Goal: Information Seeking & Learning: Learn about a topic

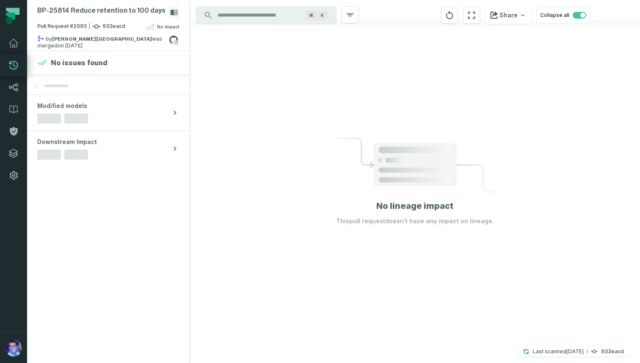
click at [252, 16] on input "Discovery Provider cmdk menu" at bounding box center [259, 15] width 92 height 14
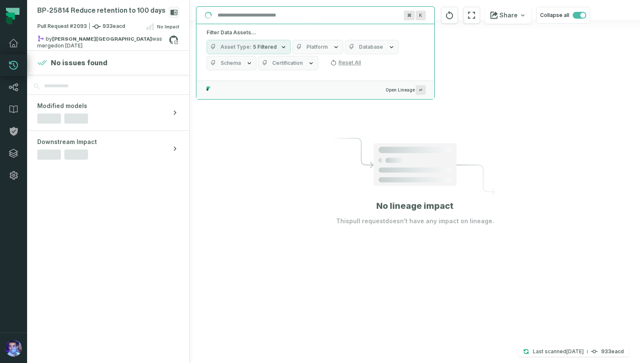
paste input "**********"
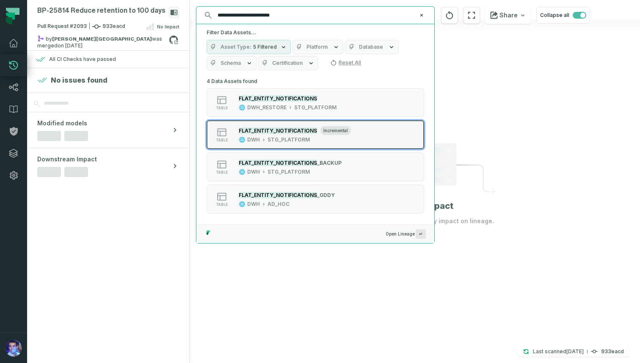
type input "**********"
click at [305, 130] on mark "FLAT_ENTITY_NOTIFICATIONS" at bounding box center [278, 130] width 78 height 6
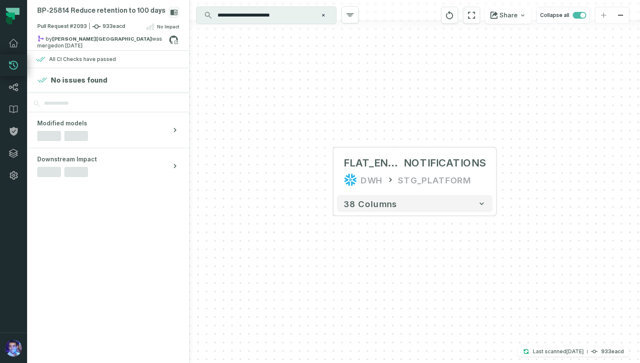
click at [496, 170] on div "+ FLAT_ENTITY_ NOTIFICATIONS DWH STG_PLATFORM + 38 columns" at bounding box center [415, 181] width 451 height 363
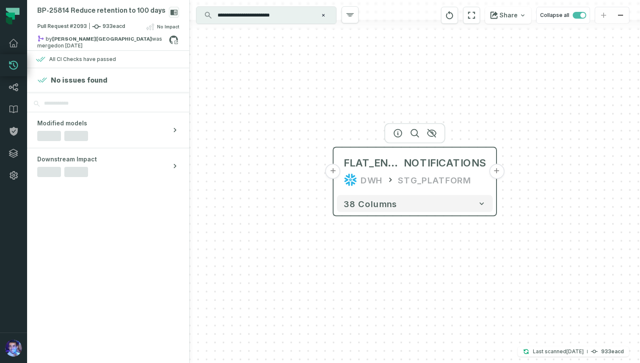
click at [496, 172] on button "+" at bounding box center [496, 171] width 15 height 15
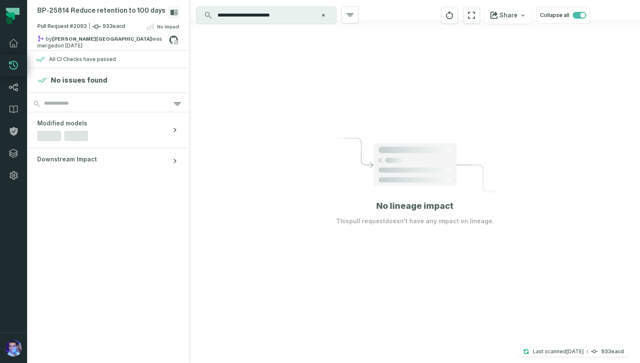
click at [307, 88] on div at bounding box center [415, 181] width 451 height 363
click at [301, 17] on input "**********" at bounding box center [266, 15] width 106 height 14
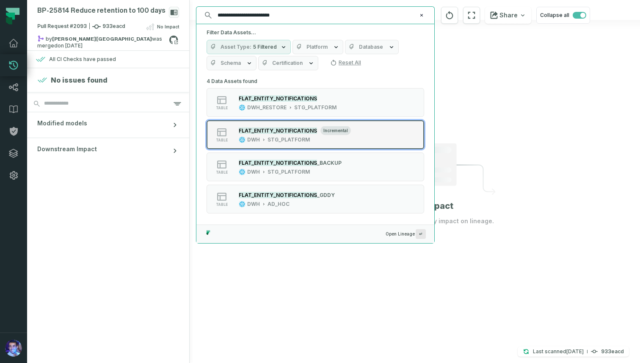
click at [280, 131] on mark "FLAT_ENTITY_NOTIFICATIONS" at bounding box center [278, 130] width 78 height 6
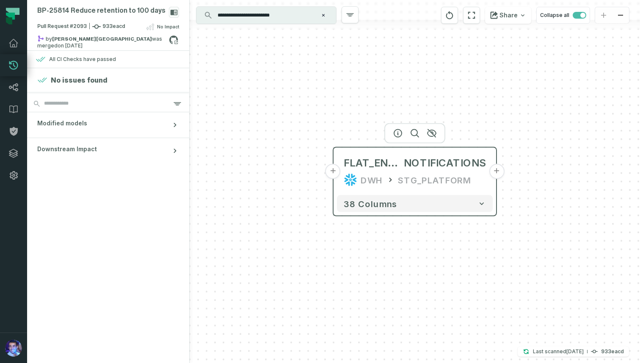
click at [499, 170] on button "+" at bounding box center [496, 171] width 15 height 15
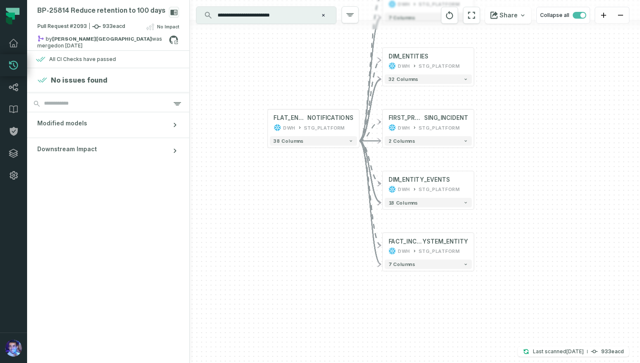
drag, startPoint x: 497, startPoint y: 255, endPoint x: 497, endPoint y: 162, distance: 93.2
click at [497, 162] on div "- FACT_HOURLY_CREA TED_ENTITIES DWH STG_PLATFORM + 7 columns + DIM_ENTITIES DWH…" at bounding box center [415, 181] width 451 height 363
click at [416, 174] on div "DIM_ENTITY_EVENTS DWH STG_PLATFORM" at bounding box center [428, 184] width 87 height 23
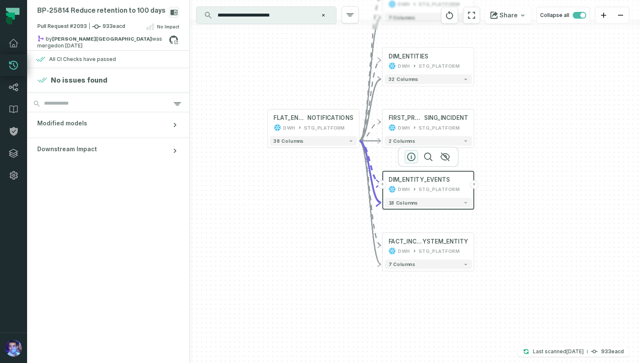
click at [413, 157] on icon "button" at bounding box center [412, 157] width 10 height 10
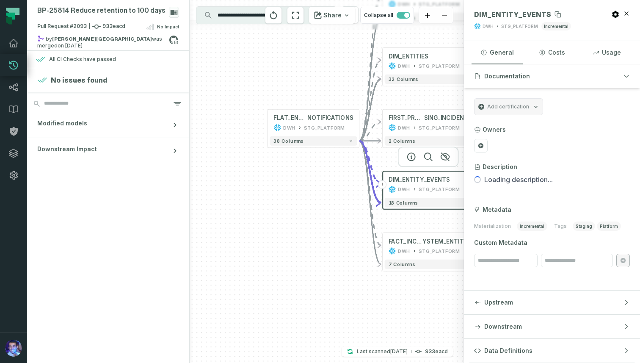
click at [508, 14] on span "DIM_ENTITY_EVENTS" at bounding box center [512, 14] width 77 height 8
copy span "DIM_ENTITY_EVENTS"
click at [424, 188] on div "STG_PLATFORM" at bounding box center [439, 190] width 41 height 8
click at [628, 11] on icon "button" at bounding box center [627, 13] width 7 height 7
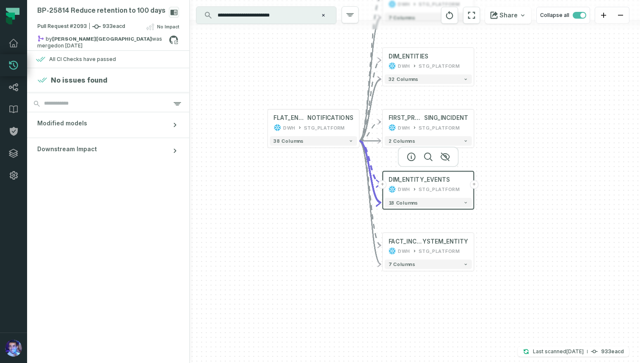
click at [476, 186] on button "+" at bounding box center [474, 184] width 8 height 8
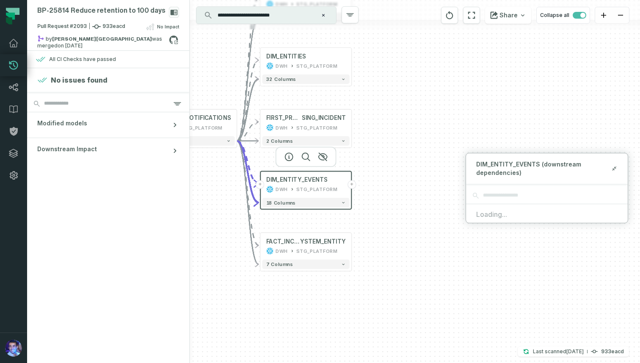
drag, startPoint x: 348, startPoint y: 188, endPoint x: 221, endPoint y: 188, distance: 127.1
click at [221, 188] on div "- FACT_HOURLY_CREA TED_ENTITIES DWH STG_PLATFORM + 7 columns + DIM_ENTITIES DWH…" at bounding box center [415, 181] width 451 height 363
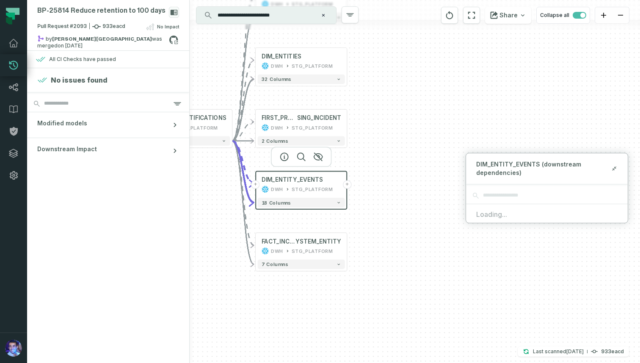
click at [348, 184] on button "+" at bounding box center [347, 184] width 8 height 8
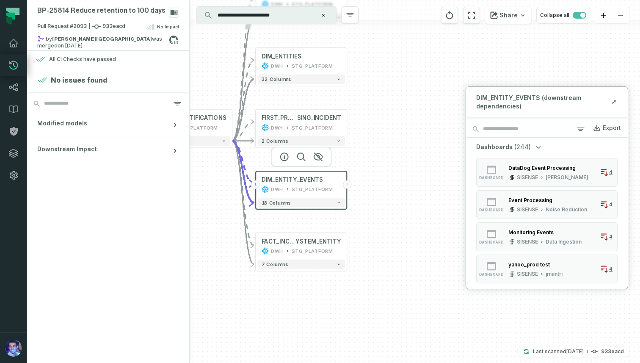
click at [536, 146] on icon "button" at bounding box center [539, 147] width 8 height 8
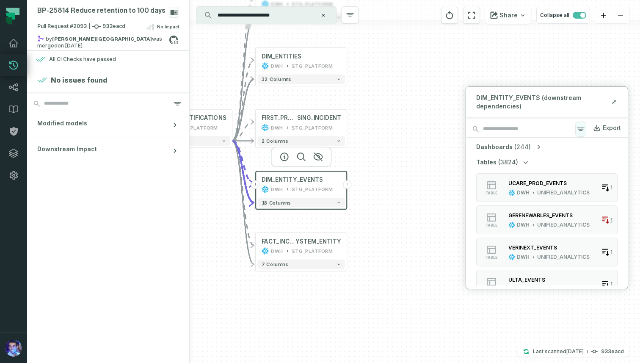
click at [579, 128] on icon "button" at bounding box center [581, 129] width 7 height 3
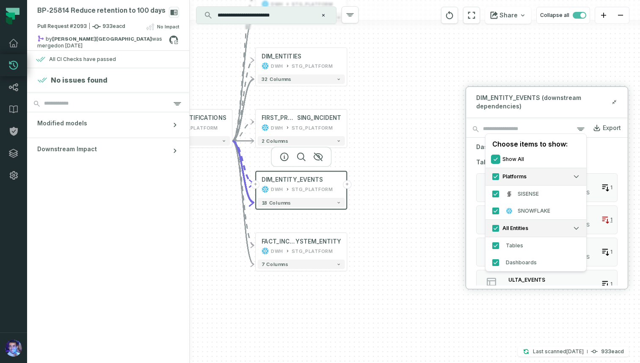
click at [496, 160] on button "Show All" at bounding box center [496, 159] width 7 height 7
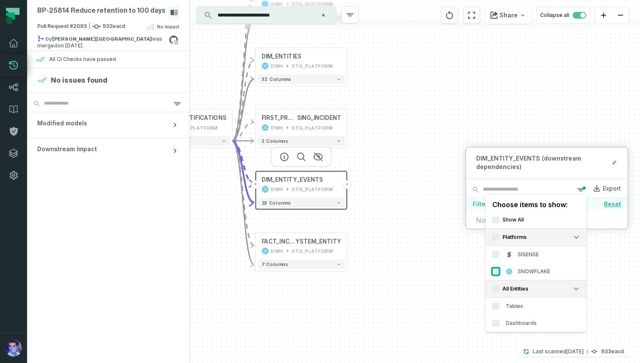
click at [496, 273] on button "SNOWFLAKE" at bounding box center [496, 271] width 7 height 7
click at [496, 307] on button "Tables" at bounding box center [496, 306] width 7 height 7
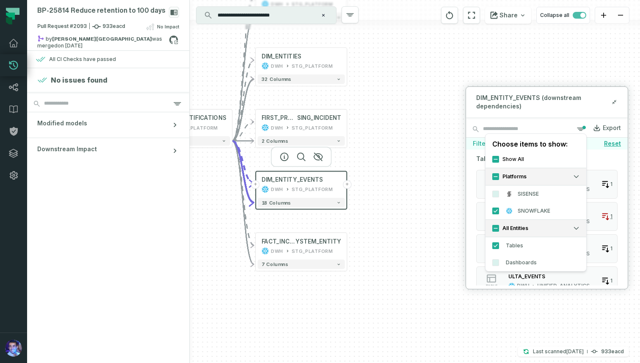
click at [442, 224] on div "- FACT_HOURLY_CREA TED_ENTITIES DWH STG_PLATFORM + 7 columns + DIM_ENTITIES DWH…" at bounding box center [415, 181] width 451 height 363
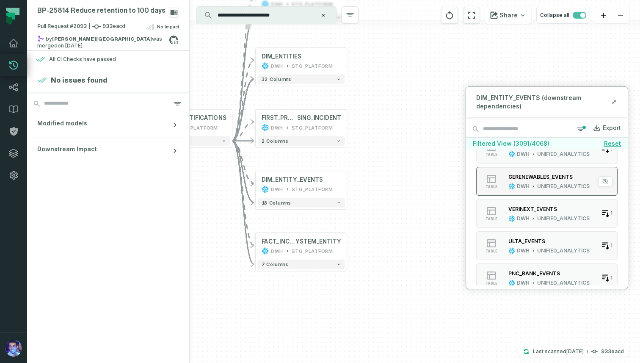
scroll to position [36, 0]
click at [580, 128] on icon "button" at bounding box center [581, 129] width 10 height 10
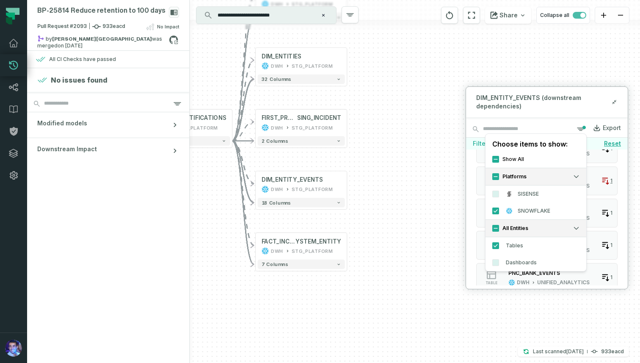
click at [418, 211] on div "- FACT_HOURLY_CREA TED_ENTITIES DWH STG_PLATFORM + 7 columns + DIM_ENTITIES DWH…" at bounding box center [415, 181] width 451 height 363
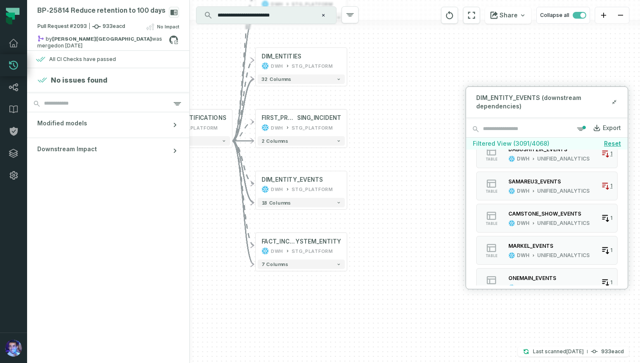
scroll to position [380, 0]
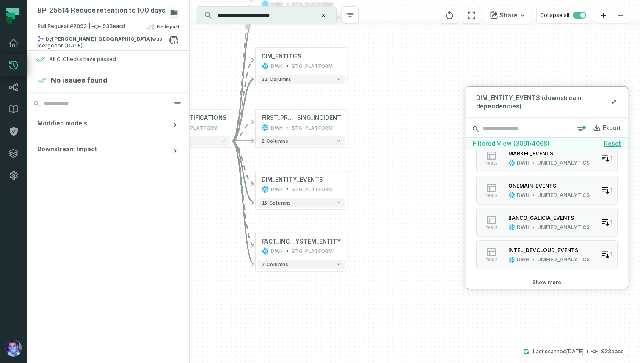
click at [526, 130] on input "search" at bounding box center [547, 129] width 162 height 17
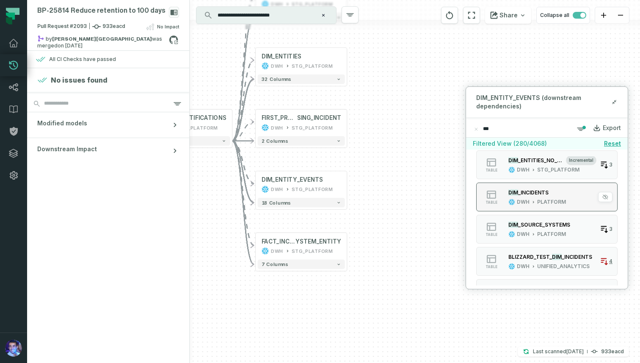
scroll to position [217, 0]
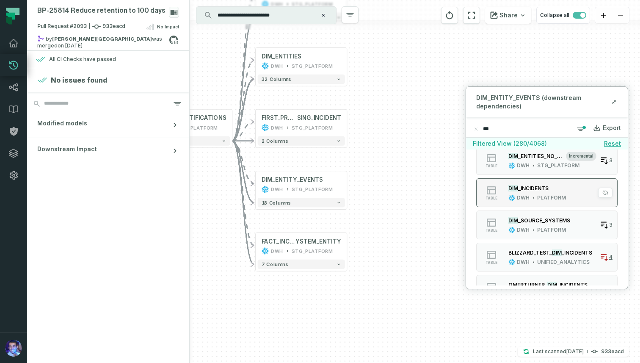
type input "***"
click at [529, 202] on button "table DIM _INCIDENTS DWH PLATFORM 3" at bounding box center [547, 192] width 141 height 29
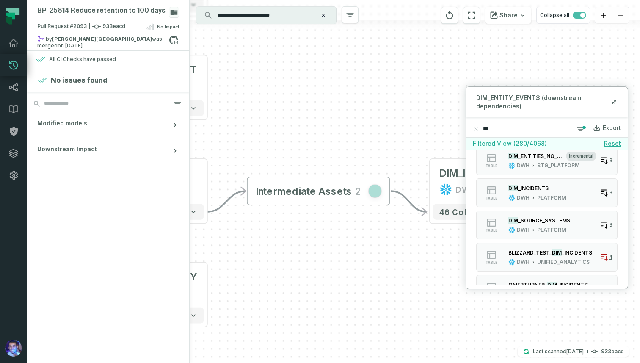
click at [374, 192] on icon "button" at bounding box center [375, 191] width 6 height 6
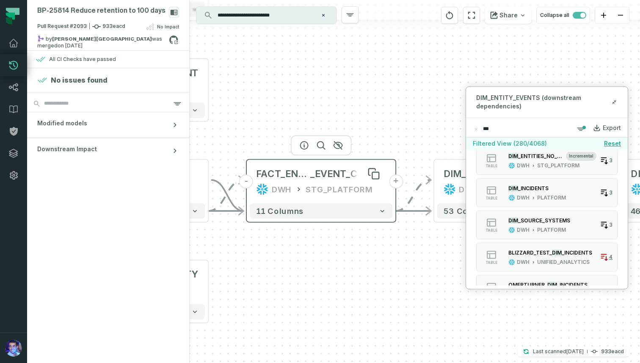
click at [294, 175] on span "FACT_ENTITY" at bounding box center [283, 174] width 54 height 12
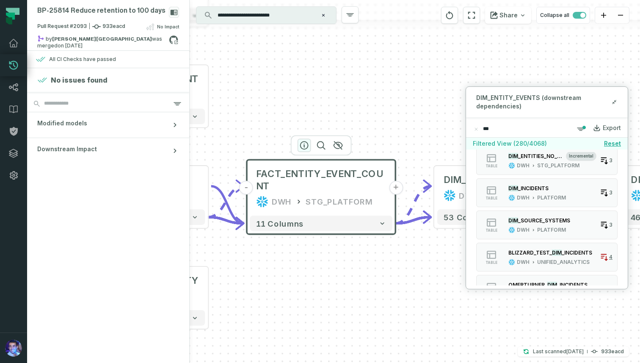
click at [302, 144] on icon "button" at bounding box center [304, 145] width 10 height 10
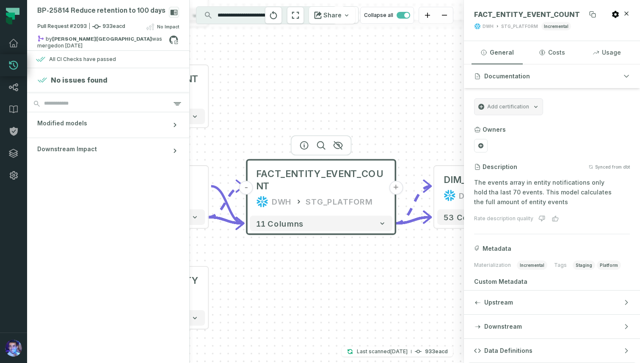
click at [523, 14] on span "FACT_ENTITY_EVENT_COUNT" at bounding box center [527, 14] width 106 height 8
copy span "FACT_ENTITY_EVENT_COUNT"
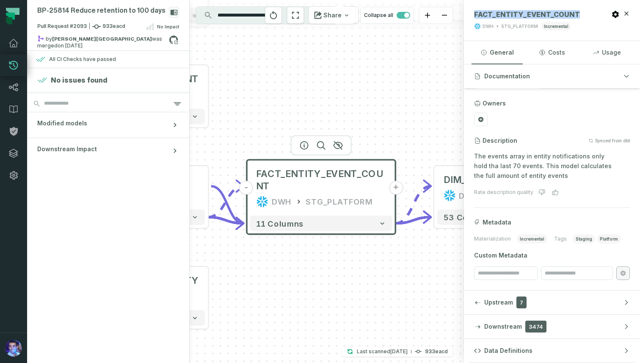
click at [417, 117] on div "- FACT_HOURLY_CREA TED_ENTITIES DWH STG_PLATFORM + 7 columns + DIM_ENTITIES DWH…" at bounding box center [327, 181] width 274 height 363
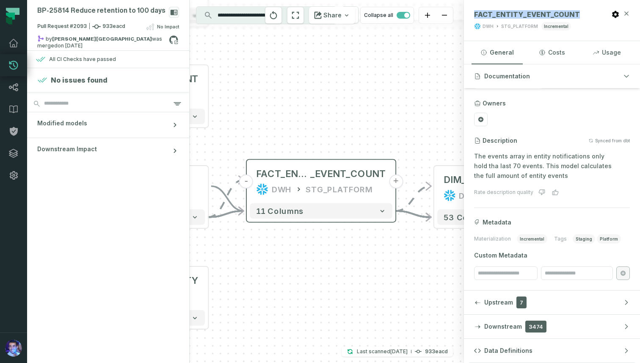
click at [628, 13] on icon "button" at bounding box center [627, 13] width 7 height 7
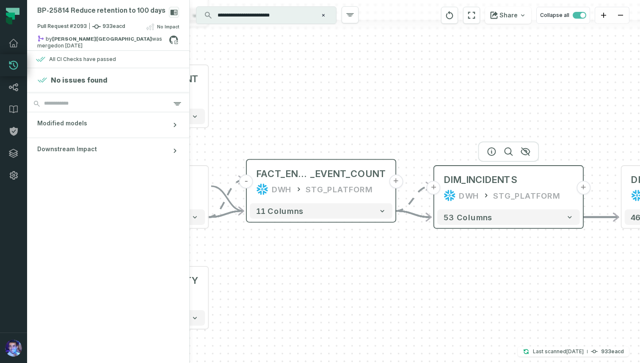
click at [436, 187] on button "+" at bounding box center [434, 188] width 14 height 14
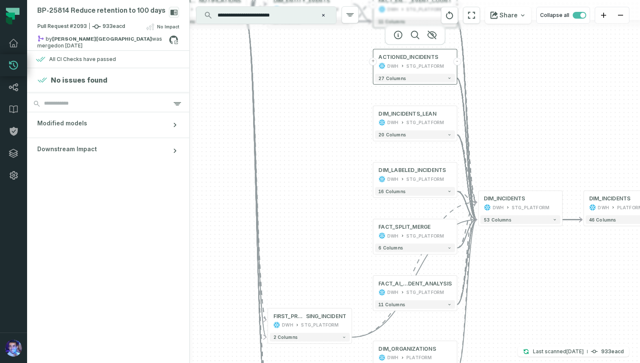
click at [401, 66] on icon at bounding box center [403, 66] width 4 height 4
click at [399, 35] on icon "button" at bounding box center [399, 35] width 10 height 10
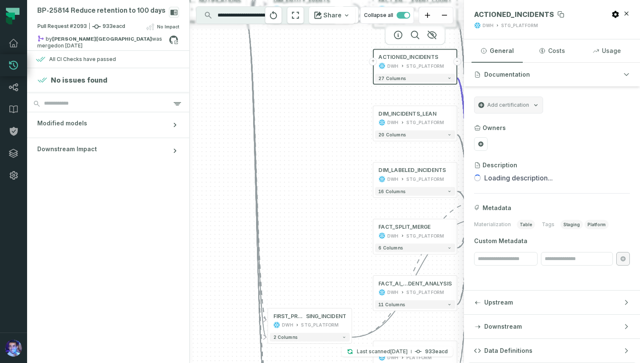
click at [505, 12] on span "ACTIONED_INCIDENTS" at bounding box center [514, 14] width 80 height 8
copy span "ACTIONED_INCIDENTS"
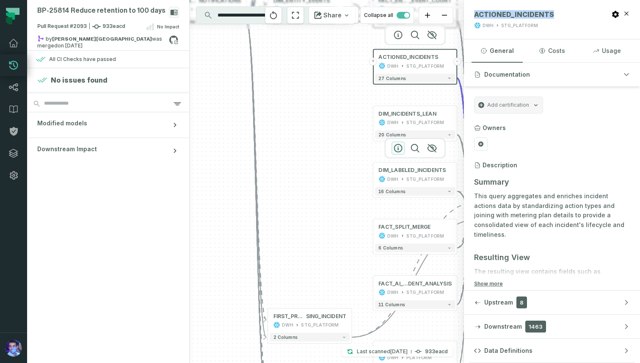
click at [399, 147] on icon "button" at bounding box center [399, 148] width 10 height 10
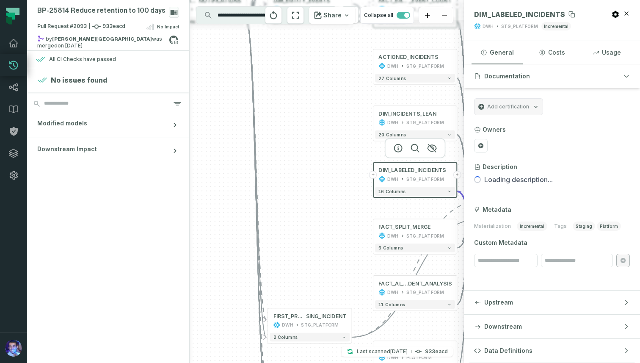
click at [534, 12] on span "DIM_LABELED_INCIDENTS" at bounding box center [519, 14] width 91 height 8
copy span "DIM_LABELED_INCIDENTS"
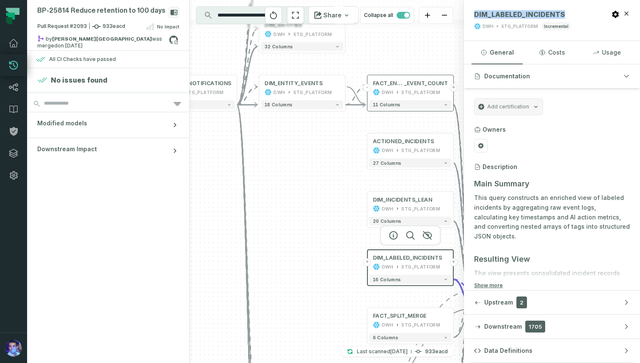
drag, startPoint x: 286, startPoint y: 141, endPoint x: 281, endPoint y: 227, distance: 86.6
click at [281, 227] on div "+ ACTIONED_INCIDENTS DWH STG_PLATFORM - 27 columns + DIM_INCIDENTS_LEAN DWH STG…" at bounding box center [327, 181] width 274 height 363
click at [416, 202] on div "DIM_INCIDENTS_LEAN" at bounding box center [402, 198] width 60 height 7
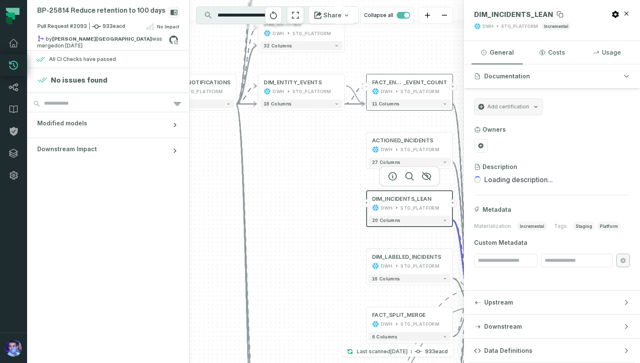
click at [511, 14] on span "DIM_INCIDENTS_LEAN" at bounding box center [513, 14] width 79 height 8
copy span "DIM_INCIDENTS_LEAN"
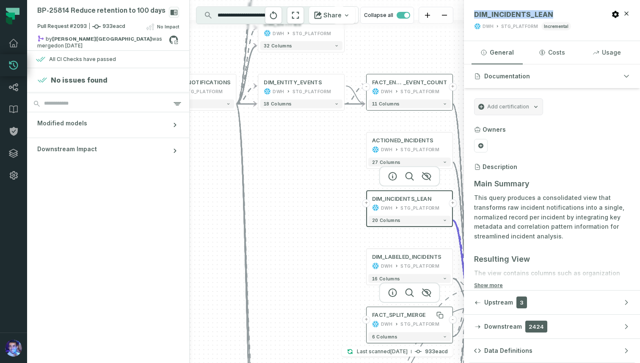
click at [398, 319] on div "FACT_SPLIT_MERGE" at bounding box center [399, 315] width 54 height 7
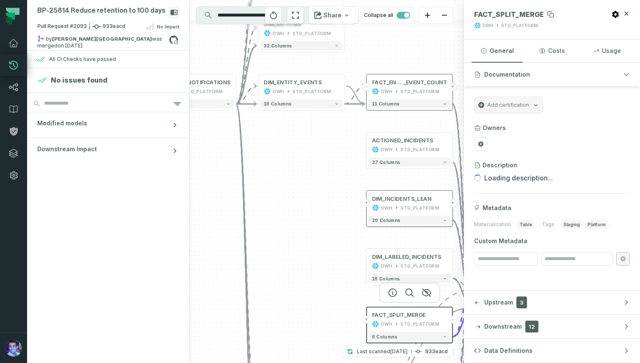
click at [502, 13] on span "FACT_SPLIT_MERGE" at bounding box center [509, 14] width 70 height 8
copy span "FACT_SPLIT_MERGE"
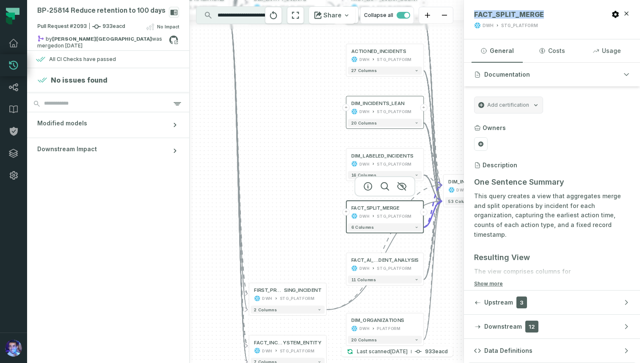
drag, startPoint x: 346, startPoint y: 234, endPoint x: 324, endPoint y: 116, distance: 120.2
click at [324, 119] on div "+ ACTIONED_INCIDENTS DWH STG_PLATFORM - 27 columns + DIM_INCIDENTS_LEAN DWH STG…" at bounding box center [327, 181] width 274 height 363
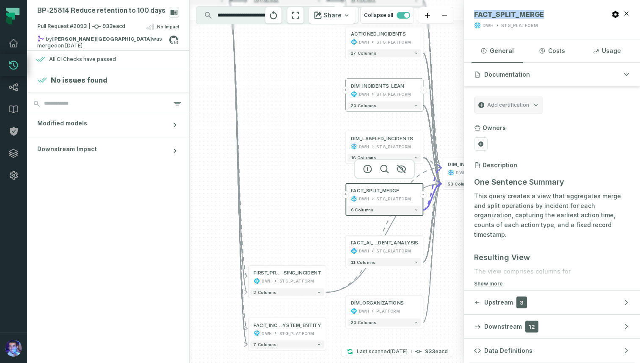
drag, startPoint x: 335, startPoint y: 224, endPoint x: 335, endPoint y: 208, distance: 16.1
click at [335, 208] on div "+ ACTIONED_INCIDENTS DWH STG_PLATFORM - 27 columns + DIM_INCIDENTS_LEAN DWH STG…" at bounding box center [327, 181] width 274 height 363
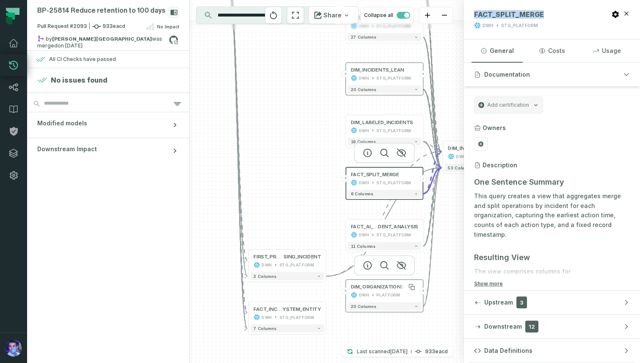
click at [385, 290] on div "DIM_ORGANIZATIONS" at bounding box center [377, 287] width 53 height 6
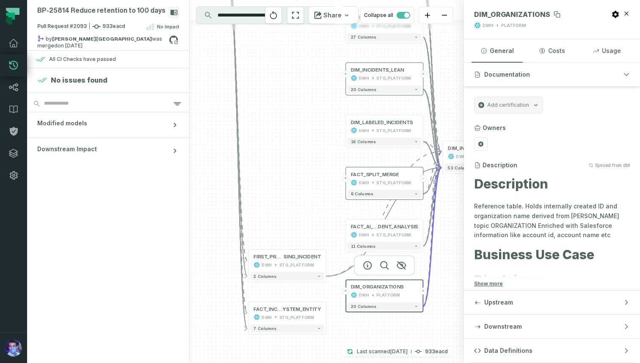
click at [516, 14] on span "DIM_ORGANIZATIONS" at bounding box center [512, 14] width 76 height 8
copy span "DIM_ORGANIZATIONS"
click at [380, 227] on span "DENT_ANALYSIS" at bounding box center [398, 227] width 40 height 6
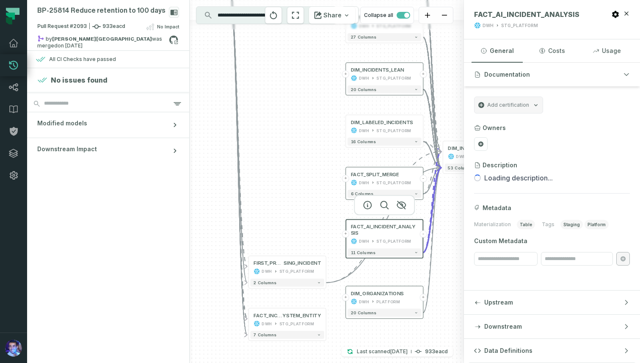
click at [523, 10] on header "FACT_AI_INCIDENT_ANALYSIS DWH STG_PLATFORM" at bounding box center [552, 19] width 176 height 39
copy span "FACT_AI_INCIDENT_ANALYSIS"
